Goal: Communication & Community: Answer question/provide support

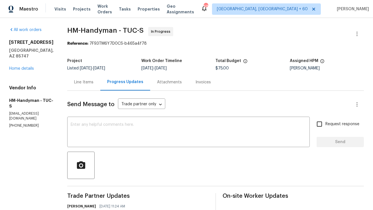
scroll to position [112, 0]
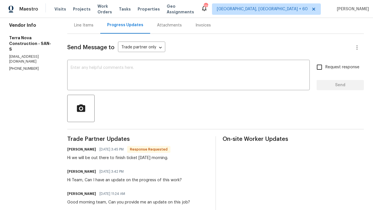
scroll to position [56, 0]
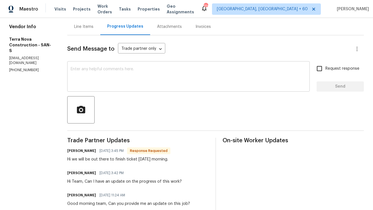
click at [162, 80] on textarea at bounding box center [188, 77] width 235 height 20
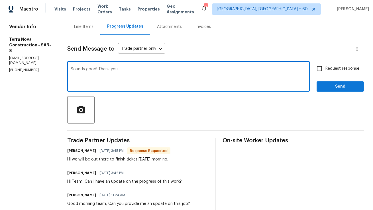
type textarea "Sounds good! Thank you."
click at [331, 88] on span "Send" at bounding box center [340, 86] width 38 height 7
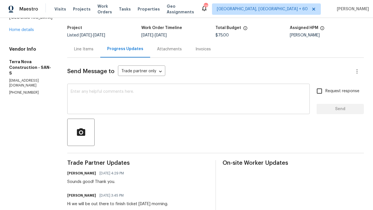
scroll to position [0, 0]
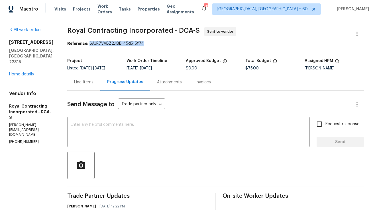
drag, startPoint x: 96, startPoint y: 43, endPoint x: 191, endPoint y: 43, distance: 95.1
click at [191, 43] on div "Reference: 6AJR7VVBZ2JQB-45d515f74" at bounding box center [215, 44] width 296 height 6
copy div "6AJR7VVBZ2JQB-45d515f74"
